Goal: Task Accomplishment & Management: Use online tool/utility

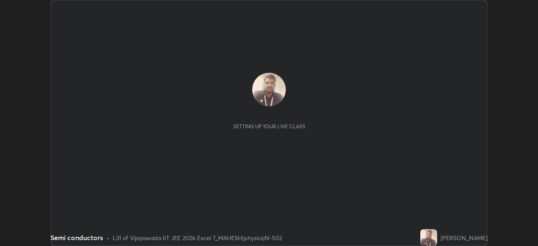
scroll to position [246, 538]
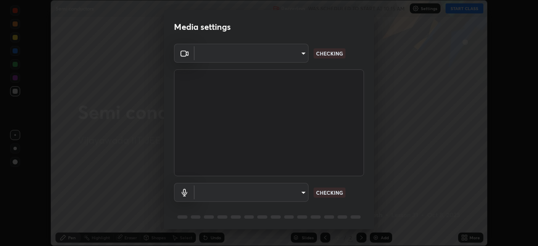
type input "1a331976e5e466af1e0dfb972a54c0b30aec84a36b6fec706b330b98ca6be6ab"
type input "default"
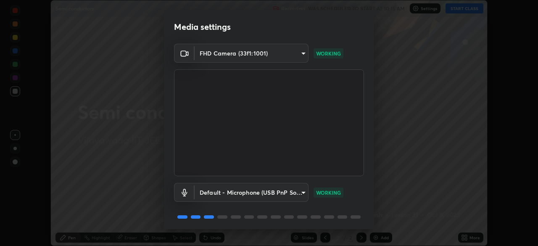
scroll to position [30, 0]
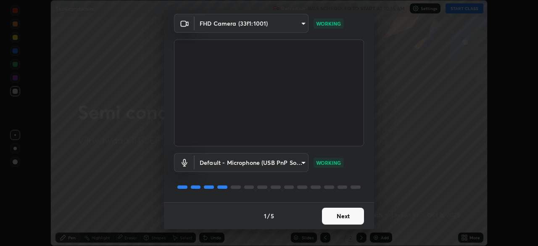
click at [348, 217] on button "Next" at bounding box center [343, 216] width 42 height 17
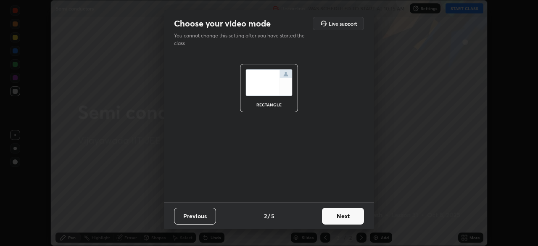
scroll to position [0, 0]
click at [350, 214] on button "Next" at bounding box center [343, 216] width 42 height 17
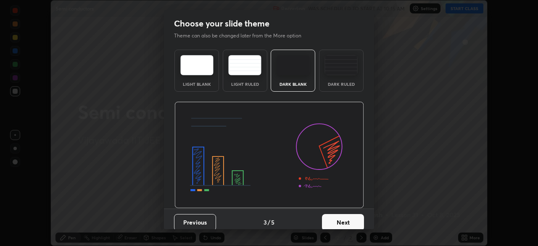
click at [349, 217] on button "Next" at bounding box center [343, 222] width 42 height 17
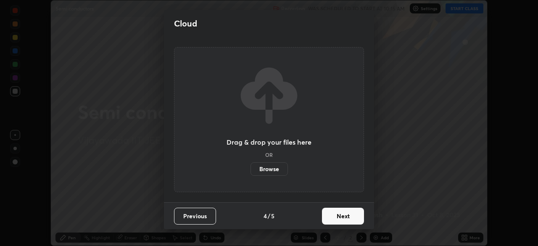
click at [349, 214] on button "Next" at bounding box center [343, 216] width 42 height 17
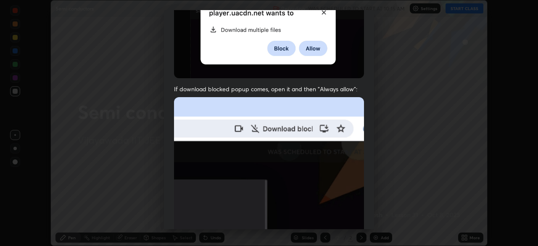
scroll to position [201, 0]
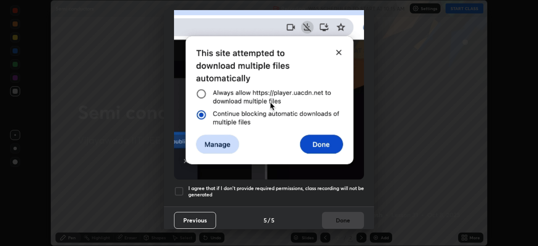
click at [179, 186] on div at bounding box center [179, 191] width 10 height 10
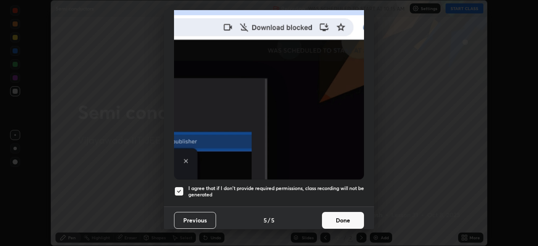
click at [339, 213] on button "Done" at bounding box center [343, 220] width 42 height 17
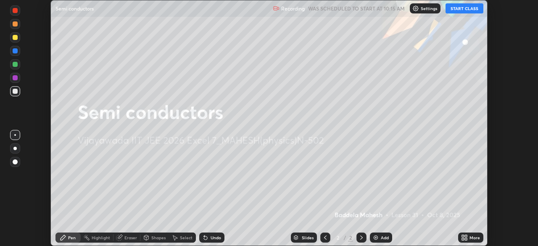
click at [459, 10] on button "START CLASS" at bounding box center [465, 8] width 38 height 10
